Goal: Information Seeking & Learning: Learn about a topic

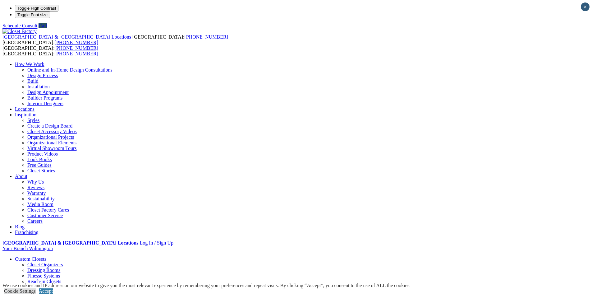
click at [63, 262] on link "Closet Organizers" at bounding box center [45, 264] width 36 height 5
click at [61, 279] on link "Reach-in Closets" at bounding box center [44, 281] width 34 height 5
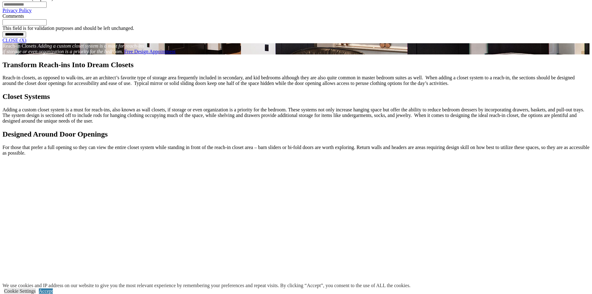
scroll to position [591, 0]
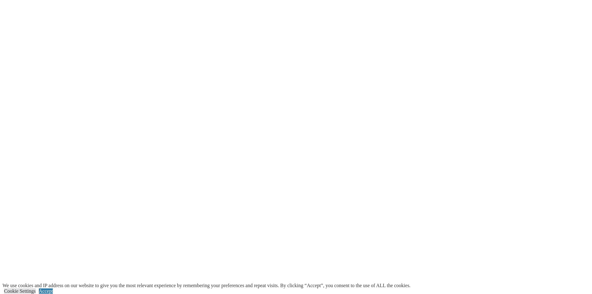
scroll to position [964, 0]
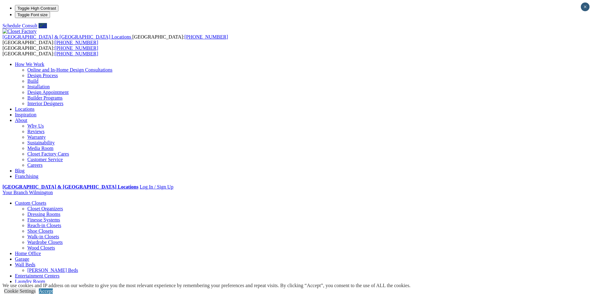
click at [45, 279] on link "Laundry Room" at bounding box center [30, 281] width 30 height 5
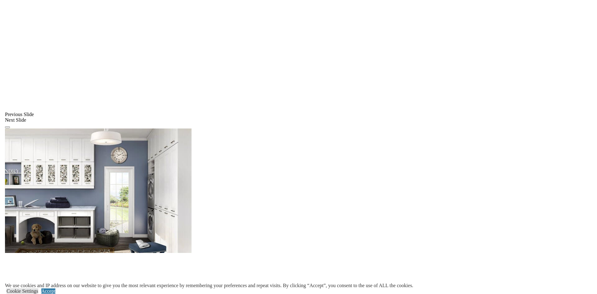
scroll to position [466, 0]
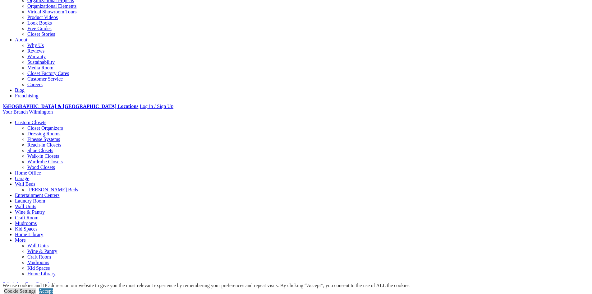
scroll to position [0, 0]
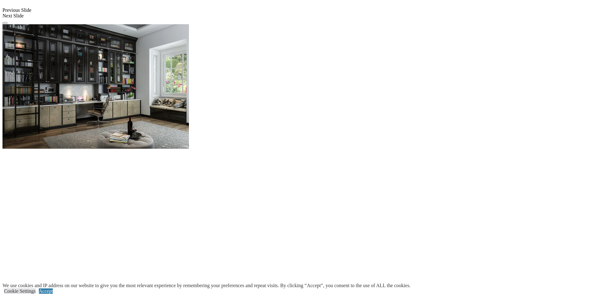
scroll to position [498, 0]
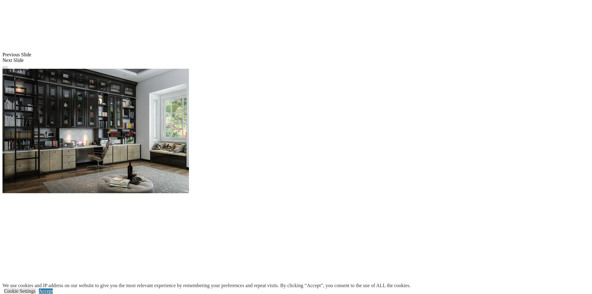
scroll to position [529, 0]
